Goal: Contribute content

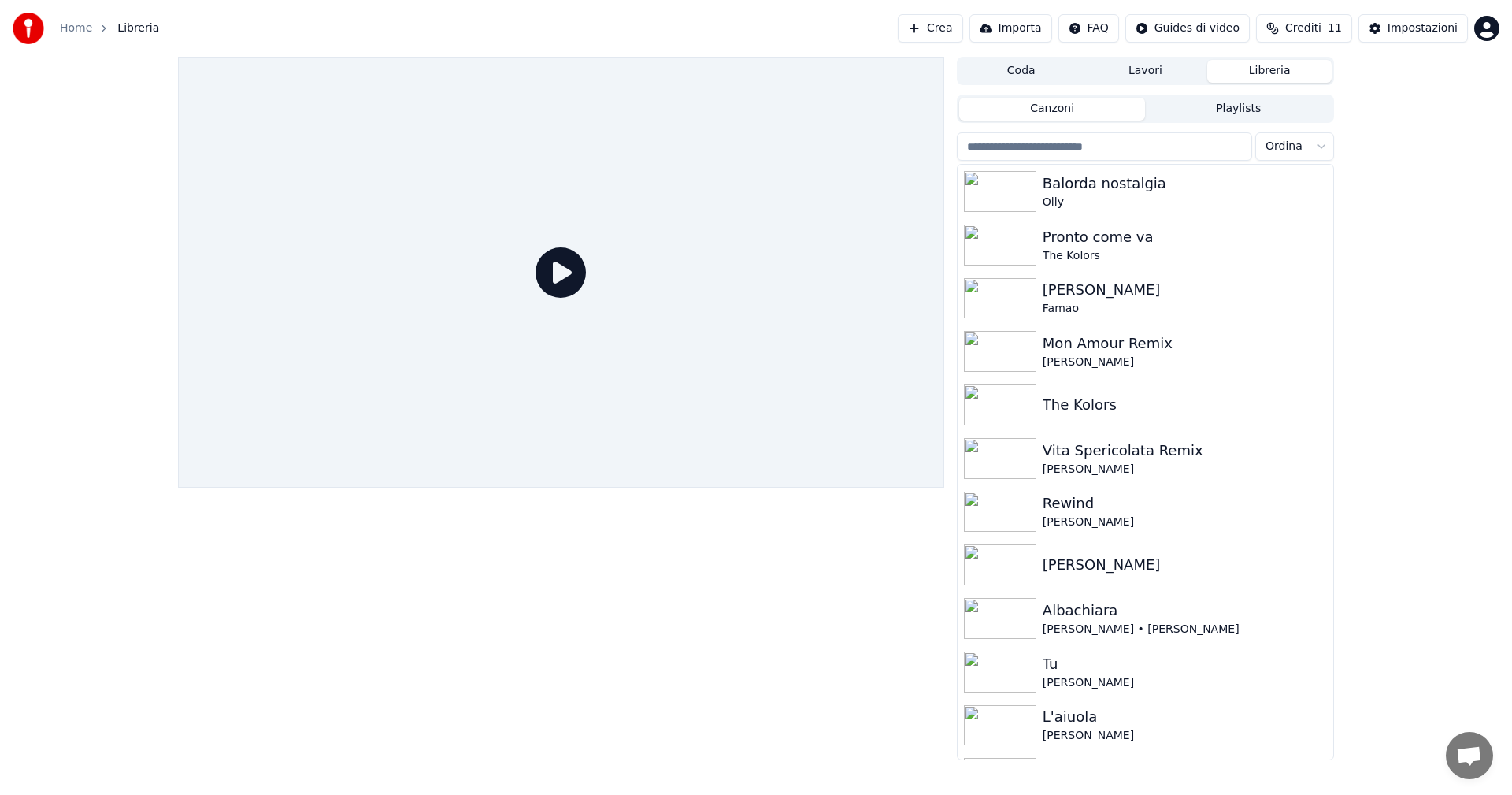
click at [576, 274] on icon at bounding box center [560, 273] width 50 height 50
click at [1095, 204] on div "Olly" at bounding box center [1176, 202] width 269 height 16
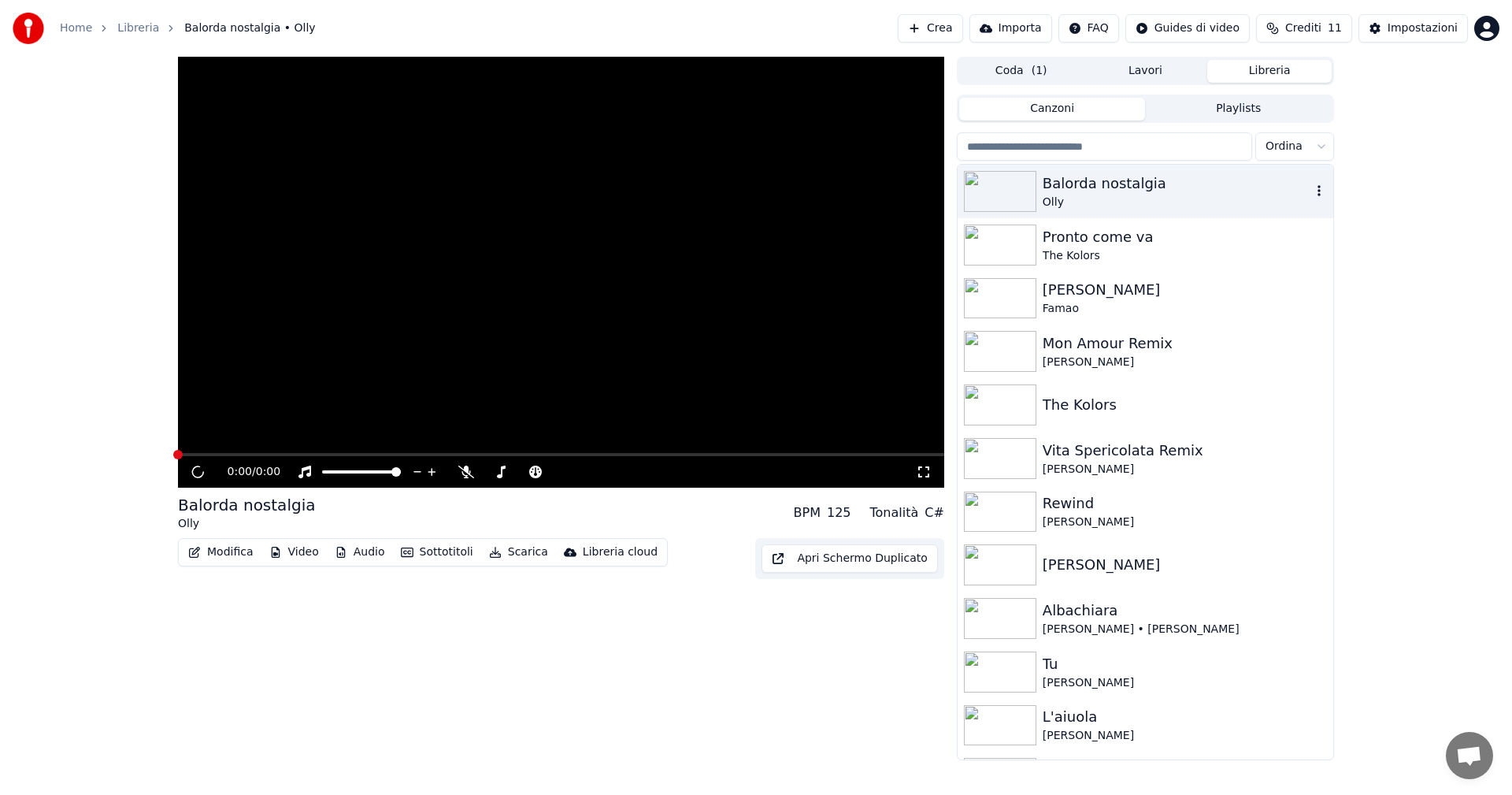
click at [1095, 204] on div "Olly" at bounding box center [1176, 202] width 269 height 16
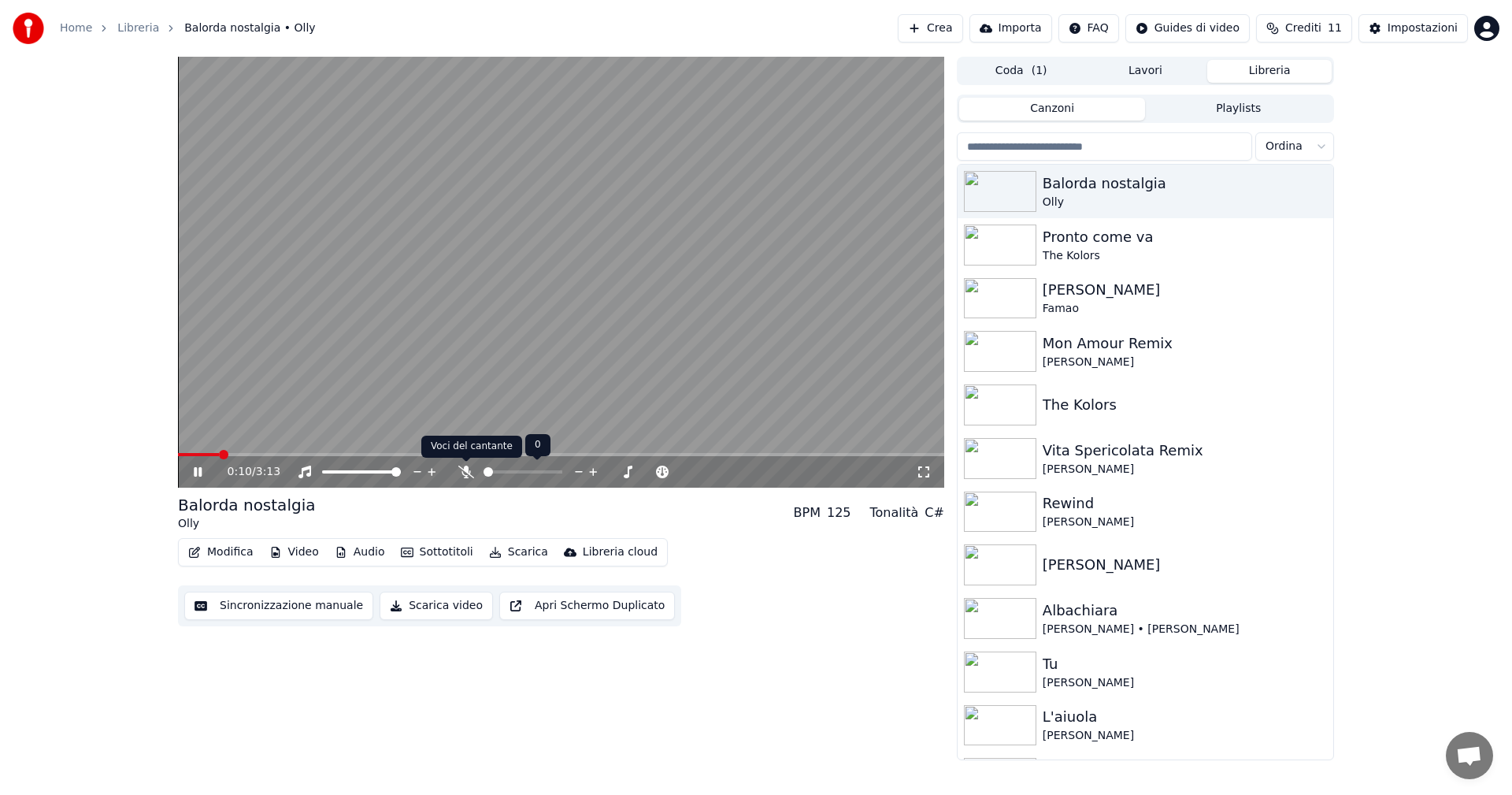
click at [466, 476] on icon at bounding box center [466, 472] width 16 height 13
click at [463, 474] on icon at bounding box center [466, 472] width 16 height 13
click at [202, 468] on icon at bounding box center [209, 472] width 37 height 13
click at [953, 29] on button "Crea" at bounding box center [930, 28] width 64 height 28
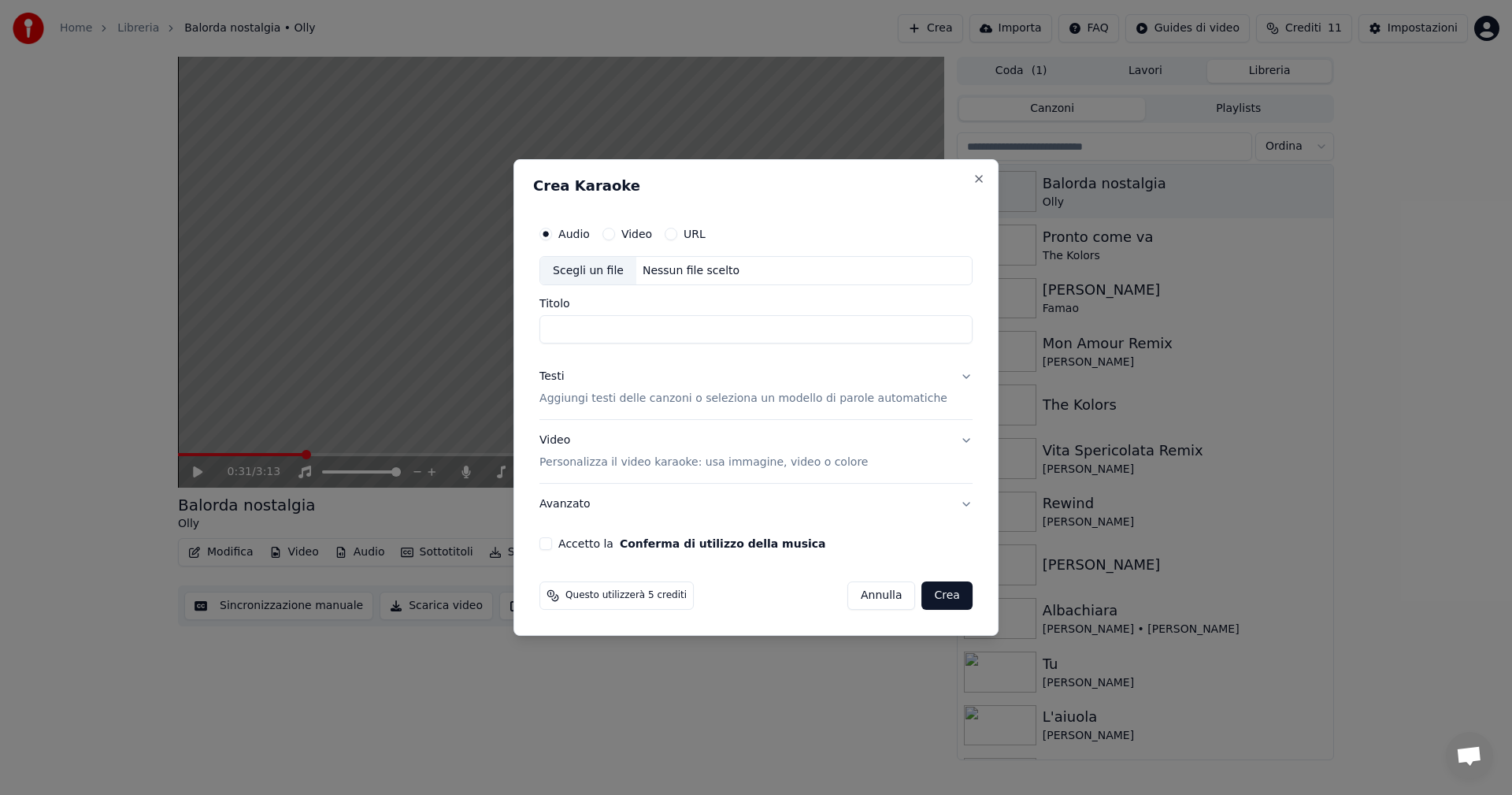
click at [608, 264] on div "Scegli un file" at bounding box center [588, 271] width 96 height 28
type input "**********"
click at [564, 375] on div "Testi" at bounding box center [552, 377] width 24 height 16
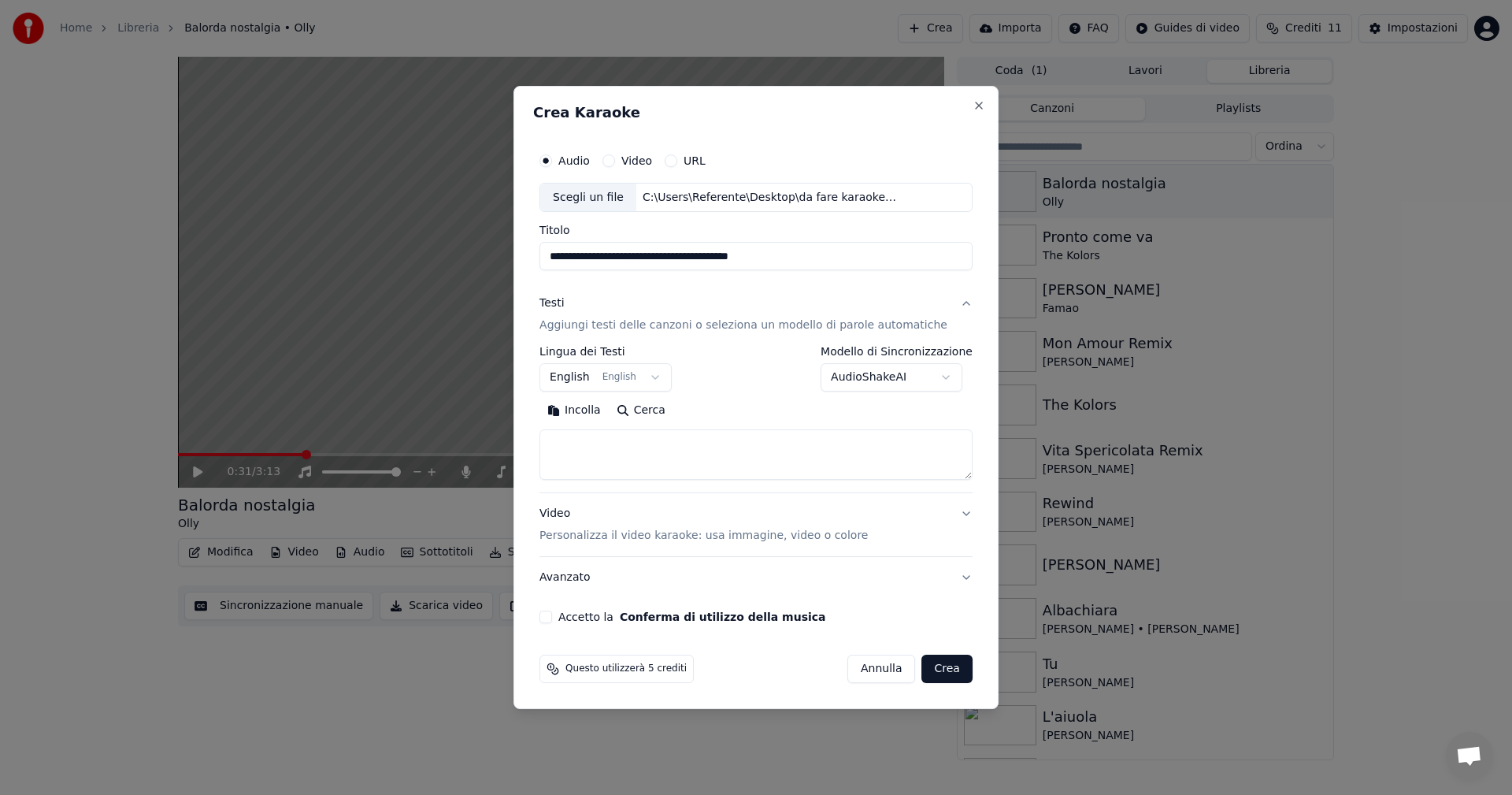
click at [644, 461] on textarea at bounding box center [756, 455] width 433 height 50
click at [972, 104] on button "Close" at bounding box center [979, 106] width 13 height 13
select select
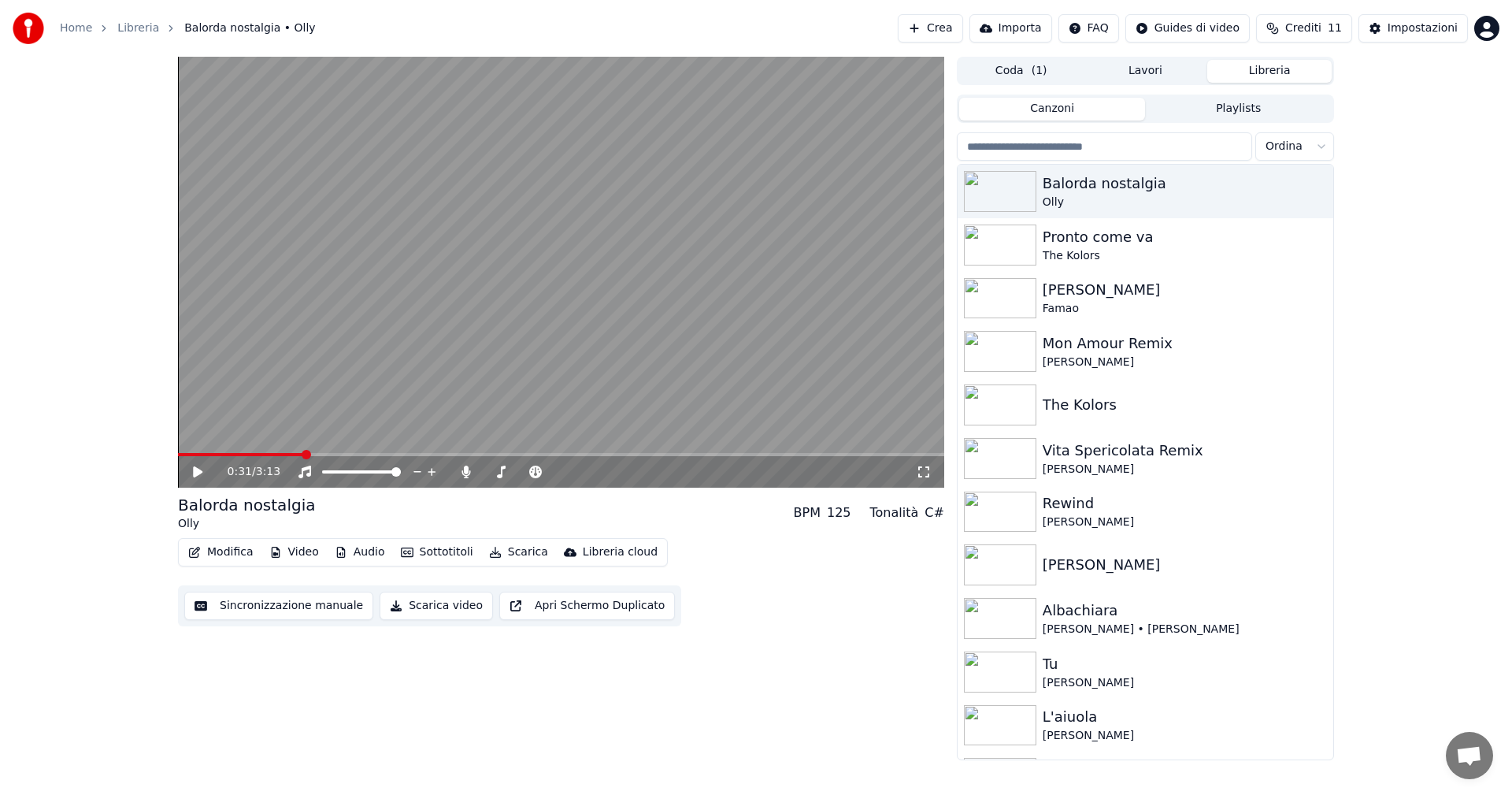
click at [959, 104] on button "Canzoni" at bounding box center [1052, 109] width 187 height 23
click at [1492, 37] on html "Home Libreria Balorda nostalgia • Olly Crea Importa FAQ Guides di video Crediti…" at bounding box center [756, 398] width 1512 height 795
click at [1452, 351] on html "Home Libreria Balorda nostalgia • Olly Crea Importa FAQ Guides di video Crediti…" at bounding box center [756, 398] width 1512 height 795
